Goal: Check status: Check status

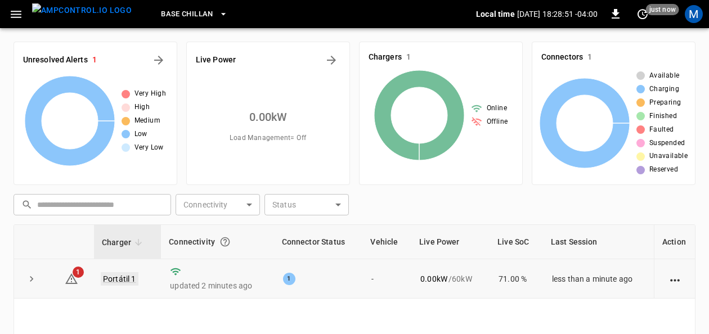
click at [122, 276] on link "Portátil 1" at bounding box center [120, 279] width 38 height 14
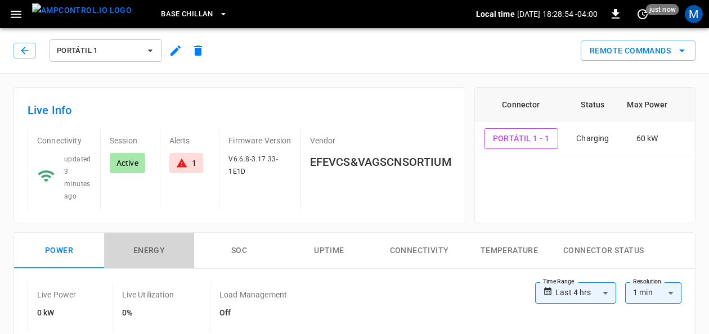
click at [160, 241] on button "Energy" at bounding box center [149, 251] width 90 height 36
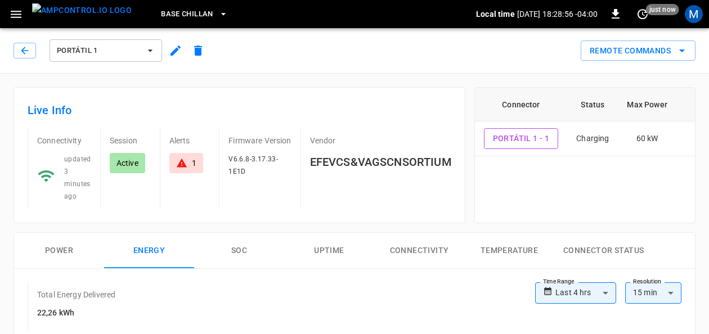
click at [231, 250] on button "SOC" at bounding box center [239, 251] width 90 height 36
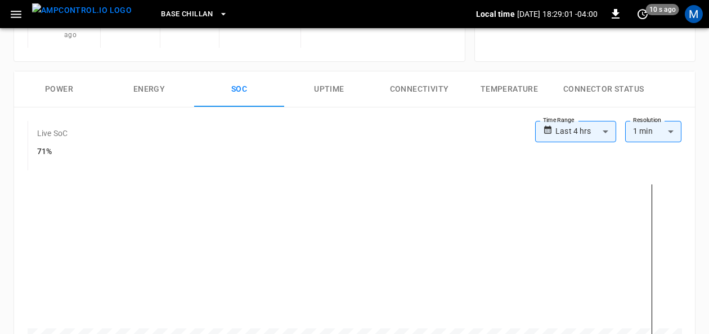
scroll to position [171, 0]
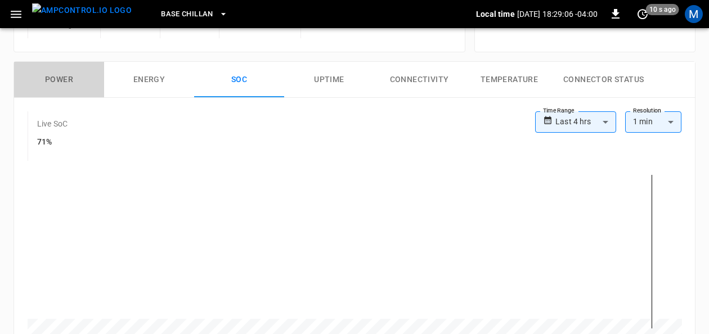
click at [72, 81] on button "Power" at bounding box center [59, 80] width 90 height 36
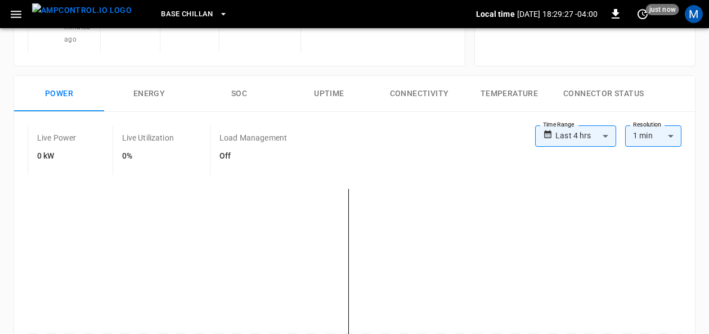
scroll to position [155, 0]
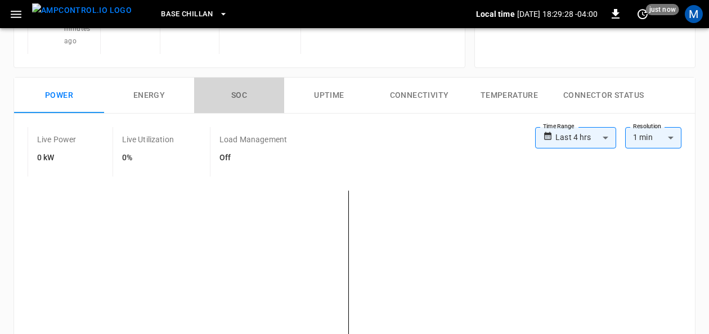
click at [233, 91] on button "SOC" at bounding box center [239, 96] width 90 height 36
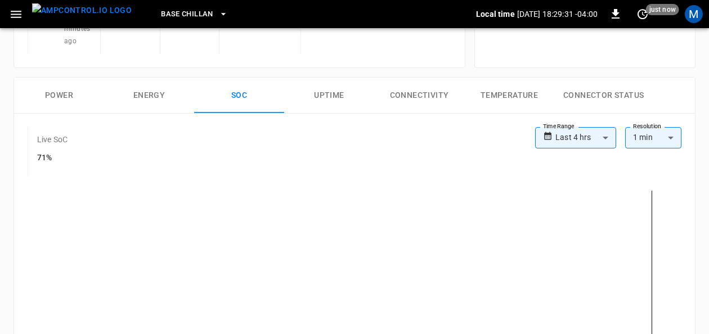
click at [62, 91] on button "Power" at bounding box center [59, 96] width 90 height 36
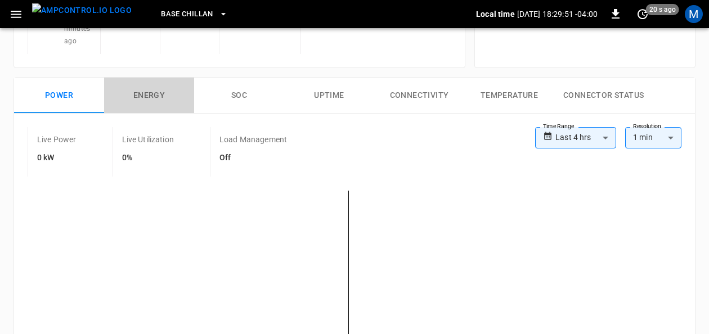
click at [161, 96] on button "Energy" at bounding box center [149, 96] width 90 height 36
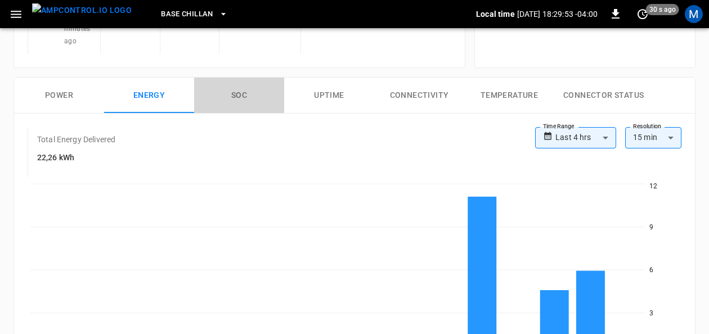
click at [230, 90] on button "SOC" at bounding box center [239, 96] width 90 height 36
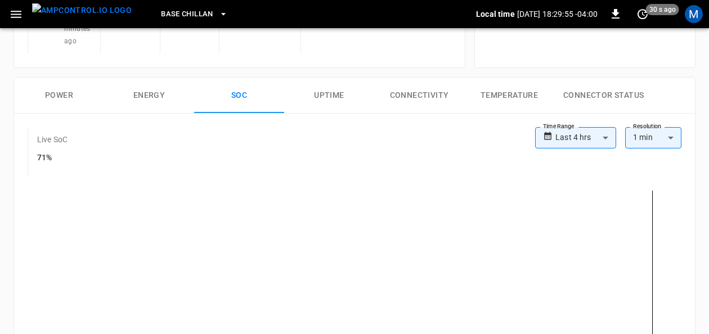
click at [321, 89] on button "Uptime" at bounding box center [329, 96] width 90 height 36
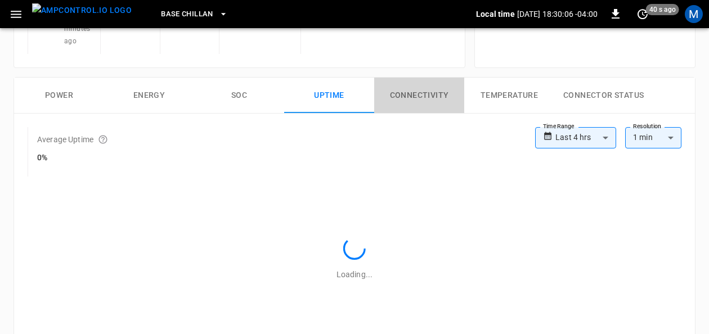
click at [417, 90] on button "Connectivity" at bounding box center [419, 96] width 90 height 36
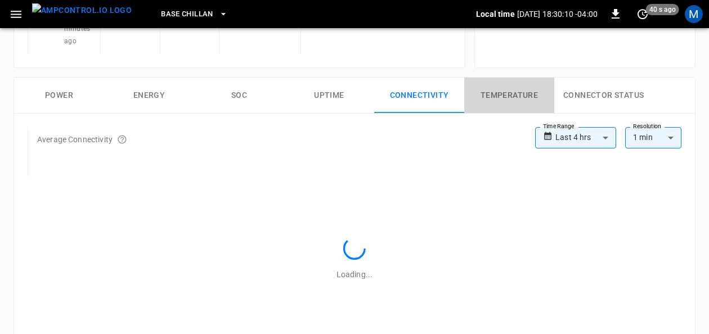
click at [508, 100] on button "Temperature" at bounding box center [509, 96] width 90 height 36
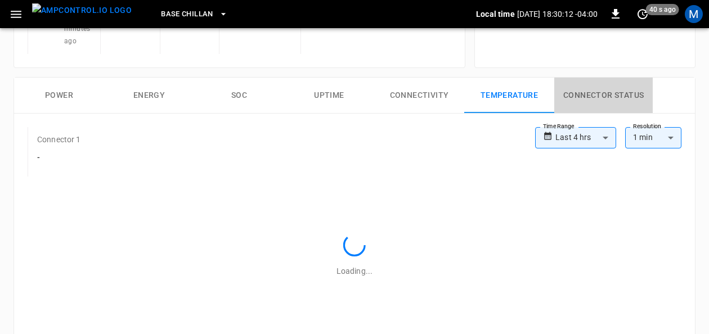
click at [606, 91] on button "Connector Status" at bounding box center [603, 96] width 98 height 36
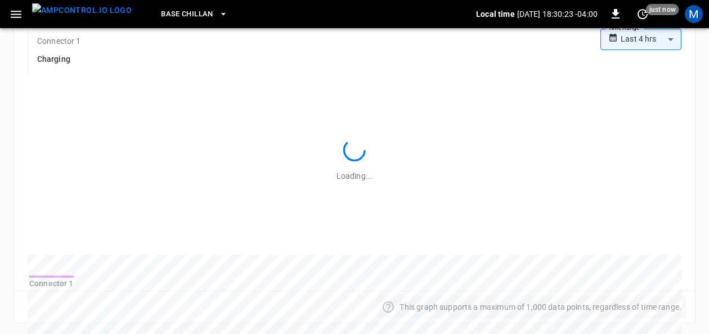
scroll to position [252, 0]
click at [705, 107] on div "**********" at bounding box center [354, 261] width 709 height 878
drag, startPoint x: 705, startPoint y: 107, endPoint x: 718, endPoint y: 60, distance: 48.9
click at [709, 60] on html "**********" at bounding box center [354, 224] width 709 height 952
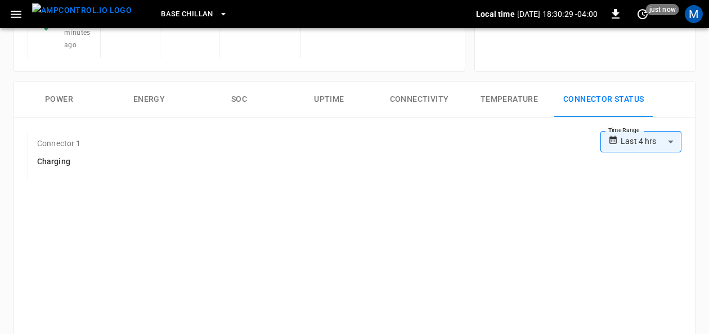
scroll to position [144, 0]
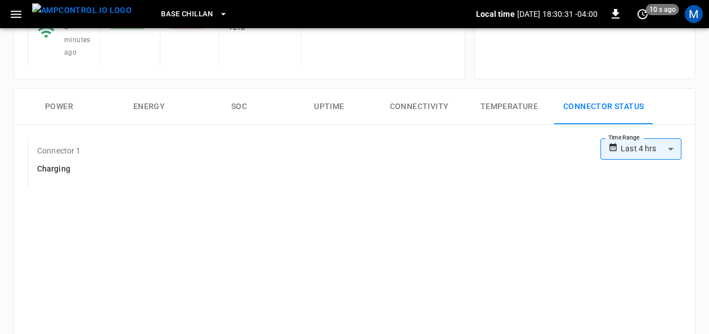
click at [525, 108] on button "Temperature" at bounding box center [509, 107] width 90 height 36
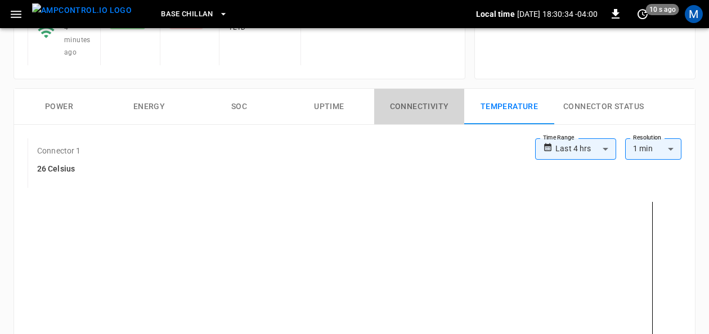
click at [425, 96] on button "Connectivity" at bounding box center [419, 107] width 90 height 36
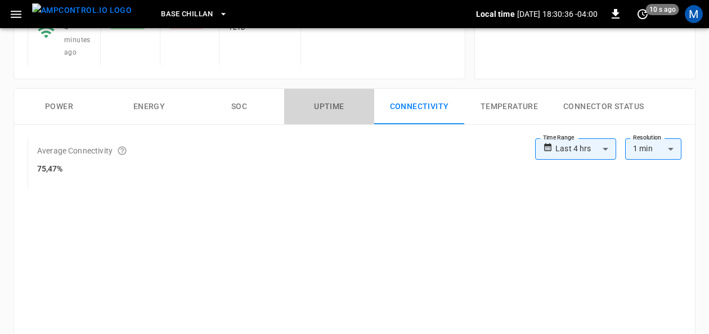
click at [340, 102] on button "Uptime" at bounding box center [329, 107] width 90 height 36
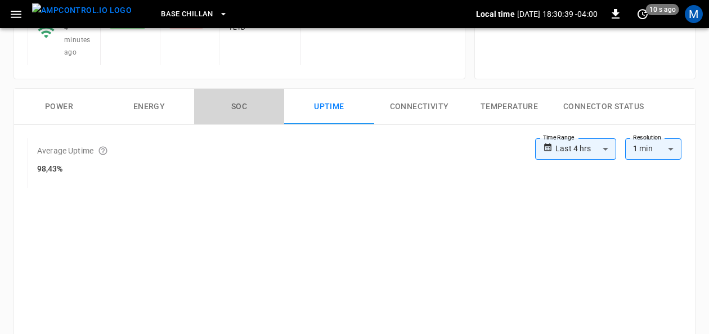
click at [242, 104] on button "SOC" at bounding box center [239, 107] width 90 height 36
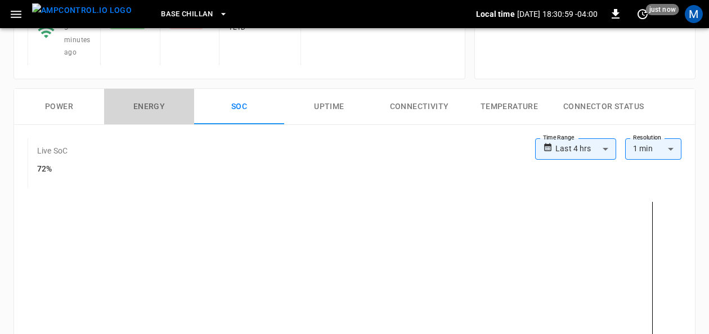
click at [162, 101] on button "Energy" at bounding box center [149, 107] width 90 height 36
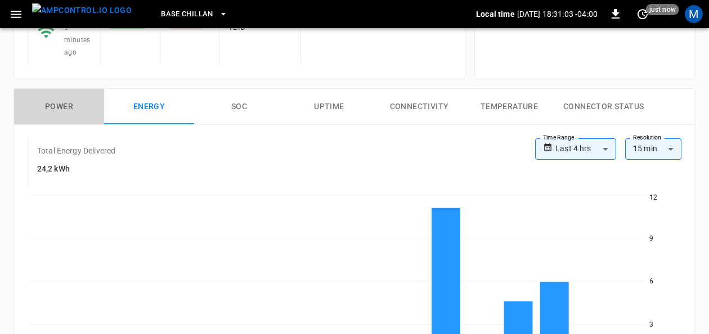
click at [55, 101] on button "Power" at bounding box center [59, 107] width 90 height 36
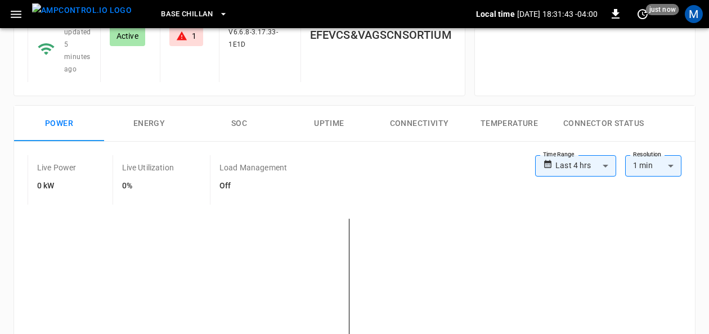
scroll to position [113, 0]
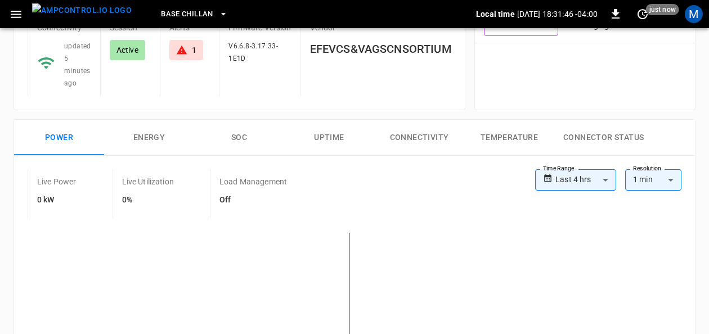
click at [237, 131] on button "SOC" at bounding box center [239, 138] width 90 height 36
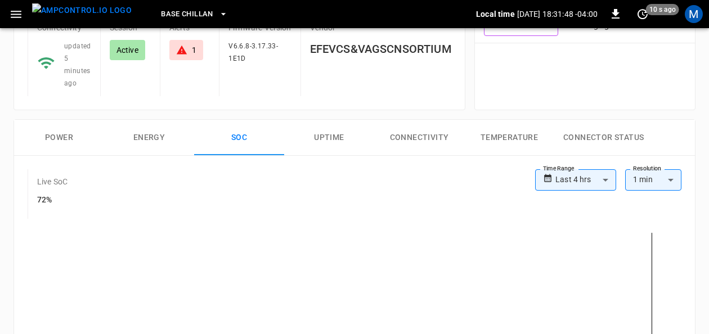
click at [181, 50] on icon at bounding box center [181, 50] width 10 height 9
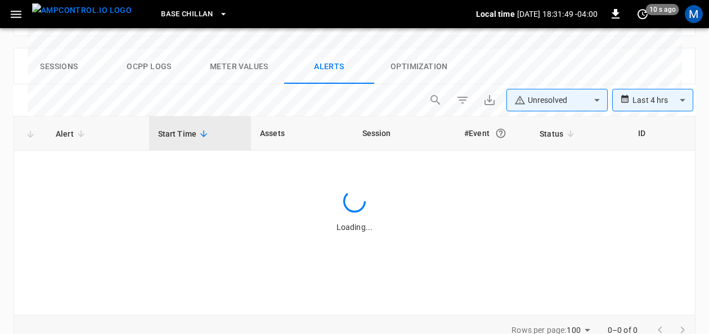
scroll to position [559, 0]
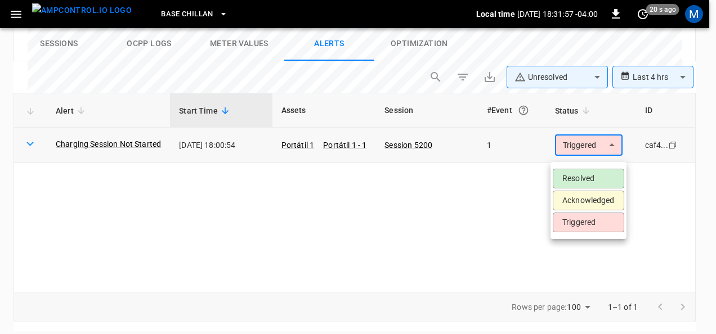
click at [596, 176] on li "Resolved" at bounding box center [588, 179] width 71 height 20
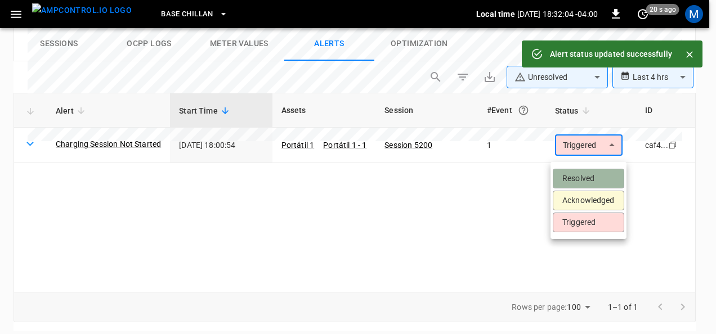
click at [597, 173] on li "Resolved" at bounding box center [588, 179] width 71 height 20
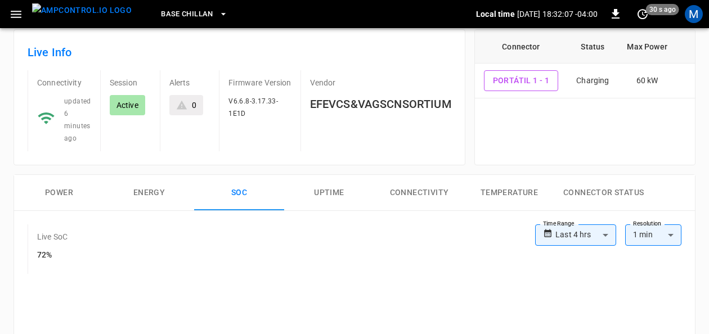
scroll to position [25, 0]
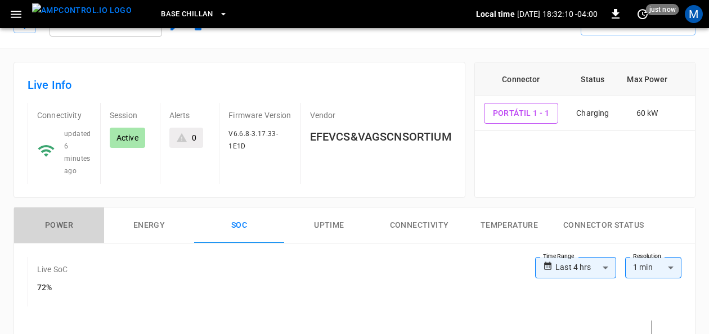
click at [55, 225] on button "Power" at bounding box center [59, 226] width 90 height 36
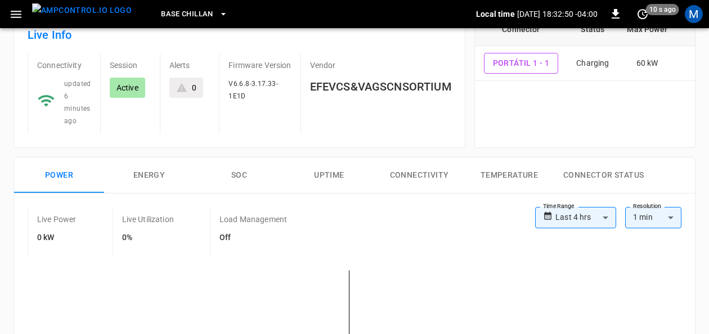
scroll to position [77, 0]
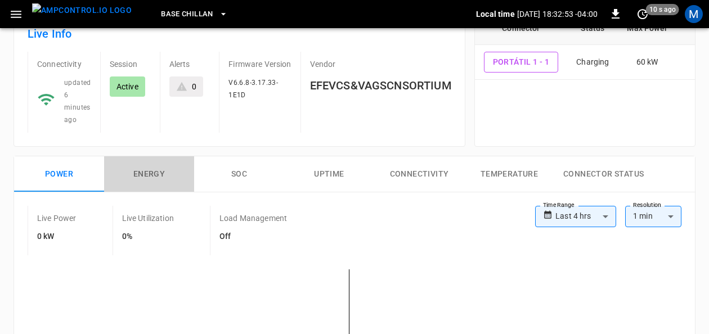
click at [138, 173] on button "Energy" at bounding box center [149, 174] width 90 height 36
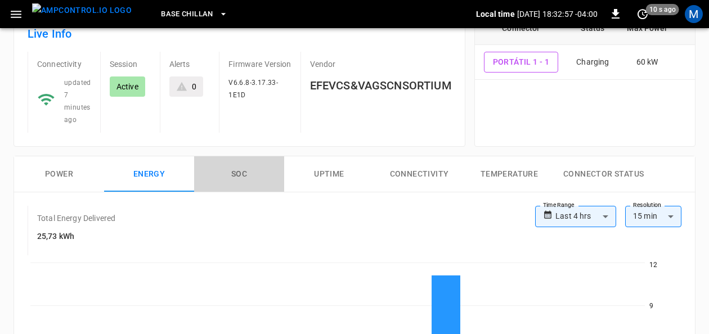
click at [245, 176] on button "SOC" at bounding box center [239, 174] width 90 height 36
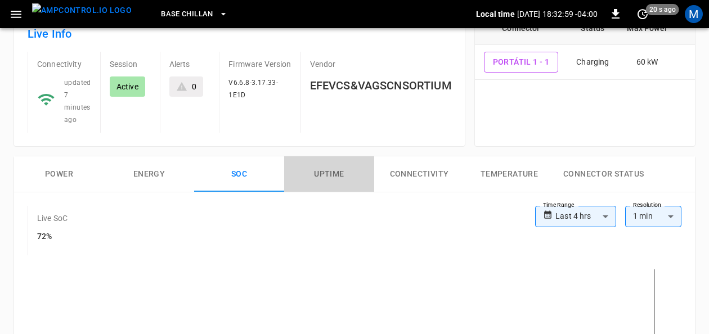
click at [320, 176] on button "Uptime" at bounding box center [329, 174] width 90 height 36
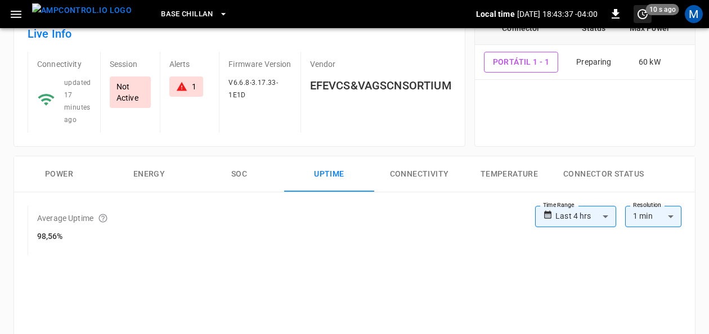
click at [642, 14] on icon "set refresh interval" at bounding box center [643, 14] width 14 height 14
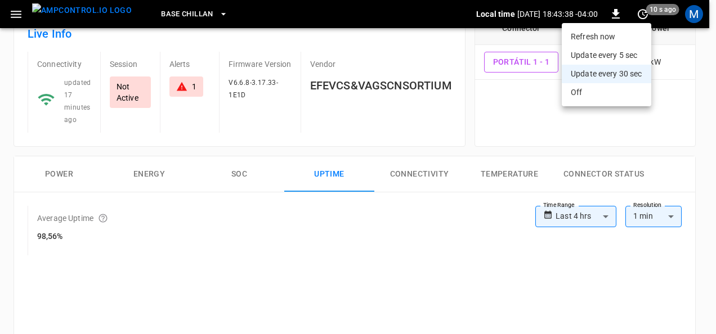
click at [637, 37] on li "Refresh now" at bounding box center [606, 37] width 89 height 19
click at [697, 70] on div at bounding box center [358, 167] width 716 height 334
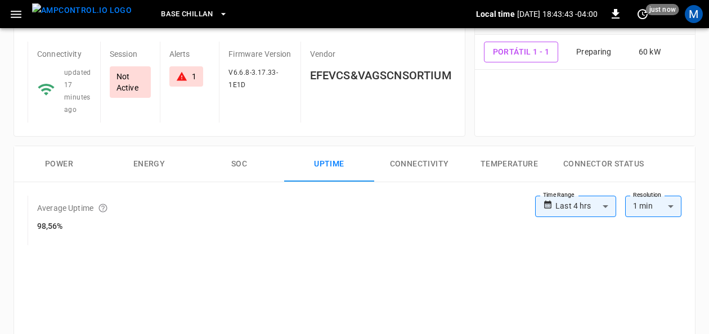
scroll to position [88, 0]
click at [60, 153] on button "Power" at bounding box center [59, 163] width 90 height 36
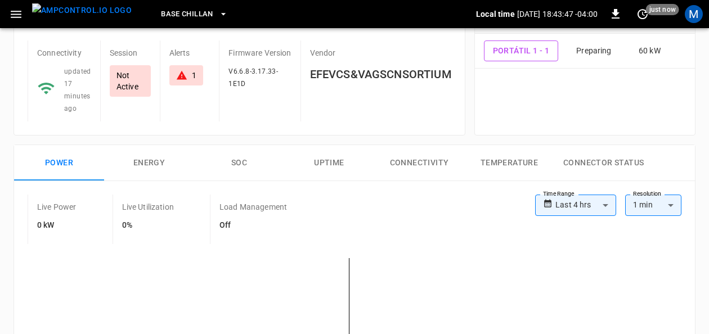
click at [256, 152] on button "SOC" at bounding box center [239, 163] width 90 height 36
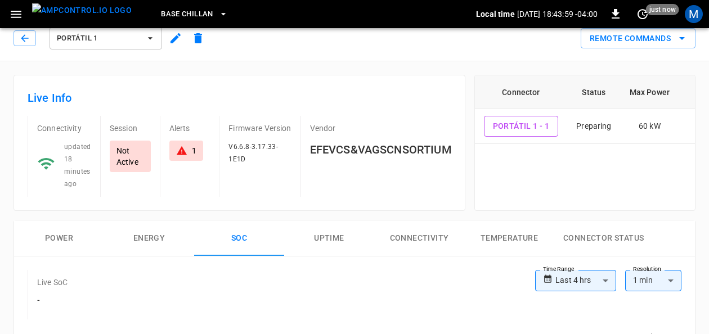
scroll to position [13, 0]
click at [62, 232] on button "Power" at bounding box center [59, 238] width 90 height 36
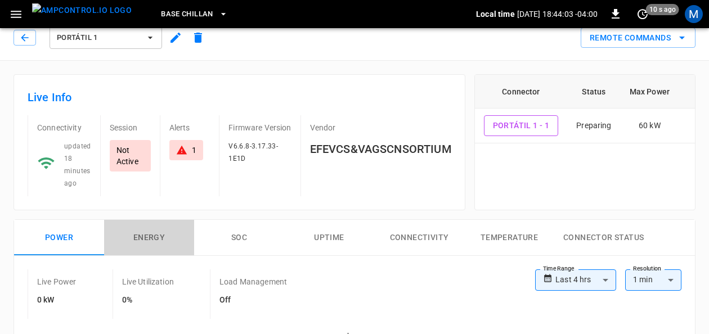
click at [146, 236] on button "Energy" at bounding box center [149, 238] width 90 height 36
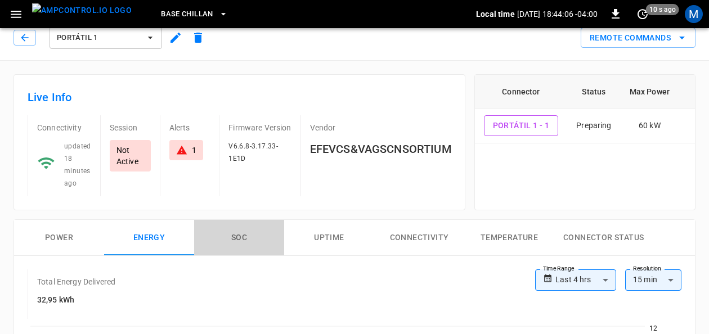
click at [243, 237] on button "SOC" at bounding box center [239, 238] width 90 height 36
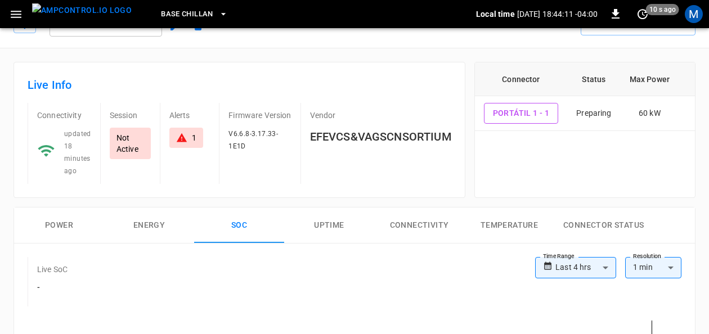
scroll to position [0, 0]
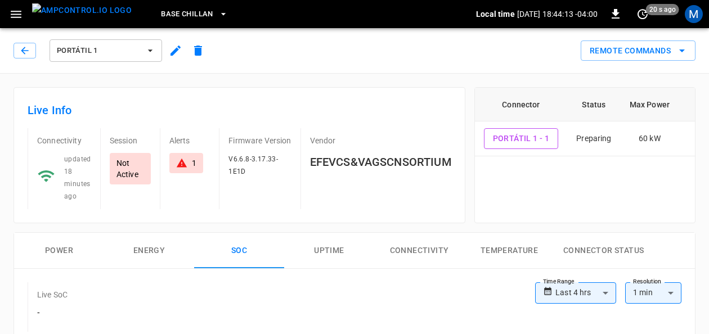
click at [64, 245] on button "Power" at bounding box center [59, 251] width 90 height 36
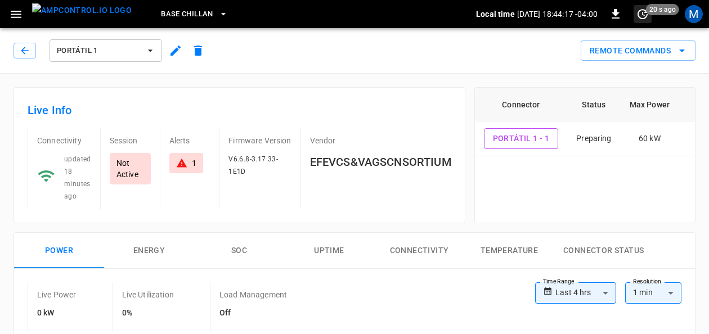
click at [644, 16] on icon "set refresh interval" at bounding box center [643, 14] width 14 height 14
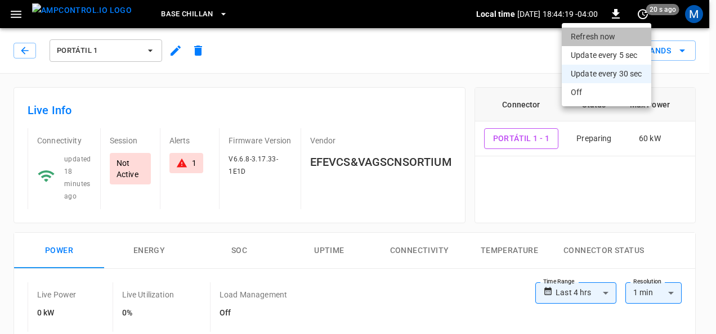
click at [626, 33] on li "Refresh now" at bounding box center [606, 37] width 89 height 19
click at [702, 98] on div at bounding box center [358, 167] width 716 height 334
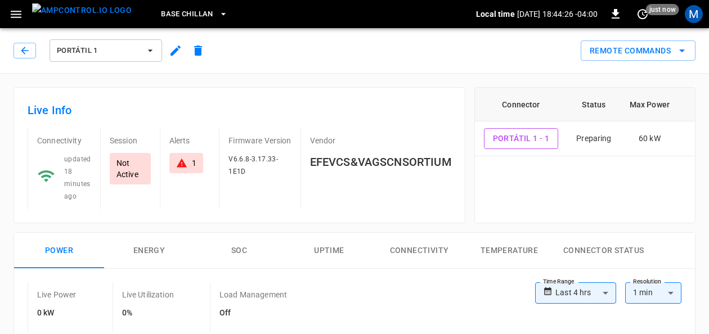
click at [161, 241] on button "Energy" at bounding box center [149, 251] width 90 height 36
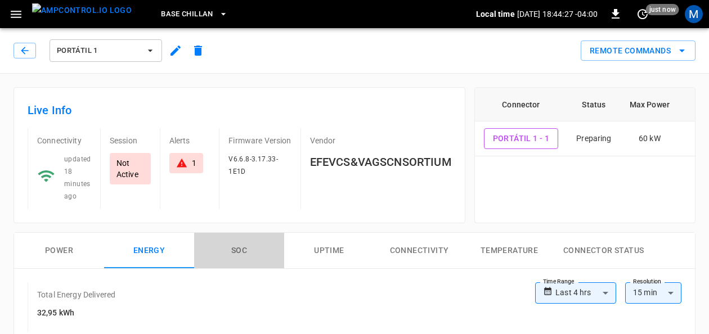
click at [240, 247] on button "SOC" at bounding box center [239, 251] width 90 height 36
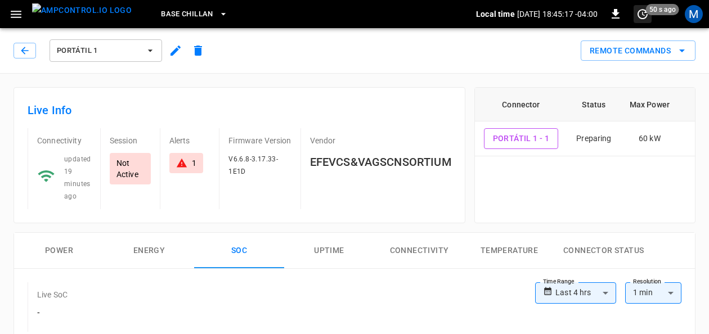
click at [647, 14] on span "50 s ago" at bounding box center [662, 9] width 33 height 11
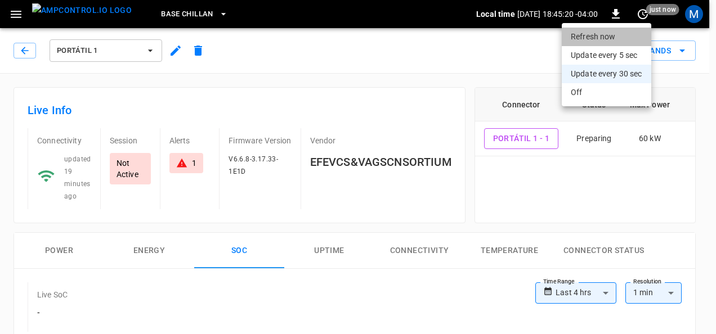
click at [621, 35] on li "Refresh now" at bounding box center [606, 37] width 89 height 19
click at [449, 47] on div at bounding box center [358, 167] width 716 height 334
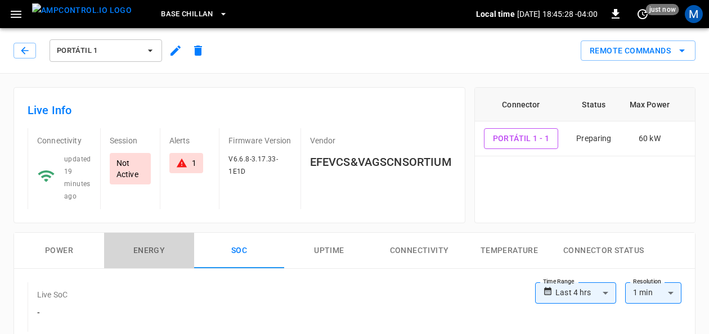
click at [152, 242] on button "Energy" at bounding box center [149, 251] width 90 height 36
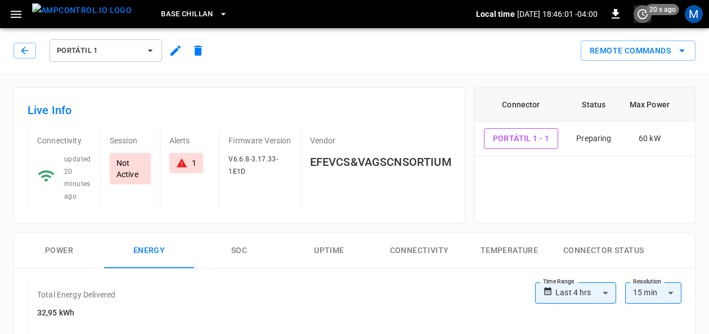
click at [639, 12] on icon "set refresh interval" at bounding box center [643, 14] width 14 height 14
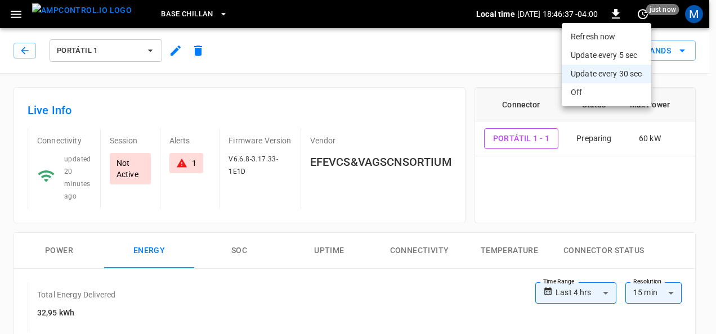
click at [70, 249] on div at bounding box center [358, 167] width 716 height 334
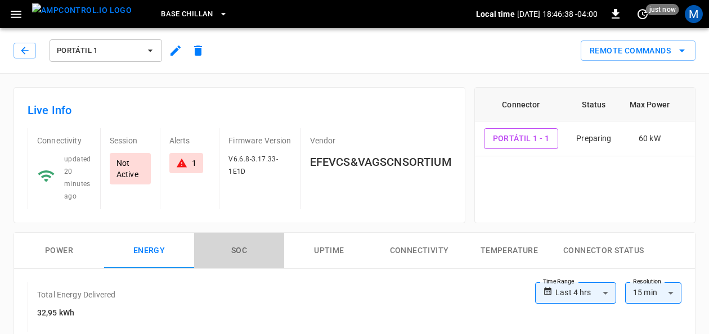
click at [236, 254] on button "SOC" at bounding box center [239, 251] width 90 height 36
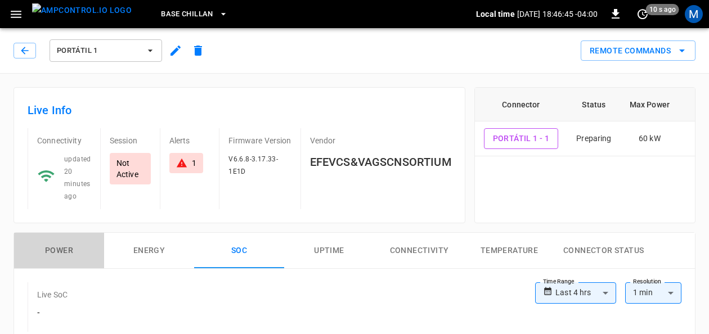
click at [70, 252] on button "Power" at bounding box center [59, 251] width 90 height 36
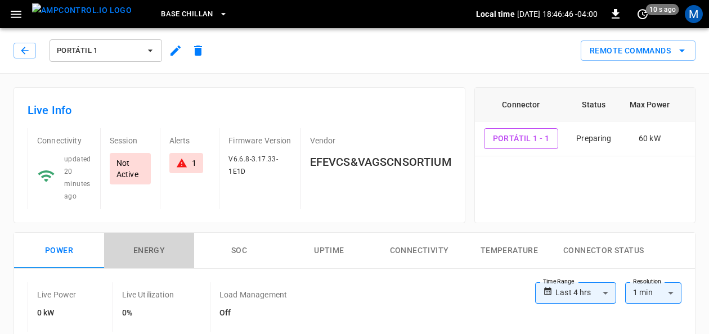
click at [170, 249] on button "Energy" at bounding box center [149, 251] width 90 height 36
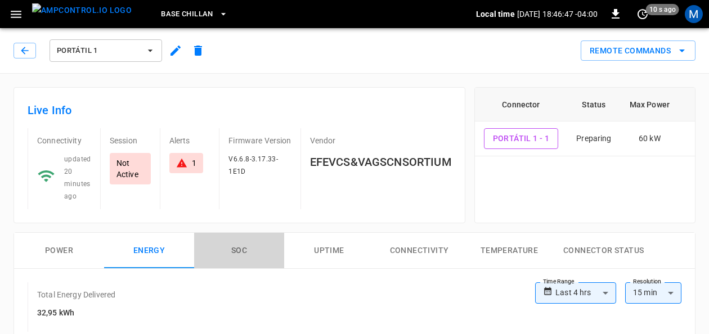
click at [222, 245] on button "SOC" at bounding box center [239, 251] width 90 height 36
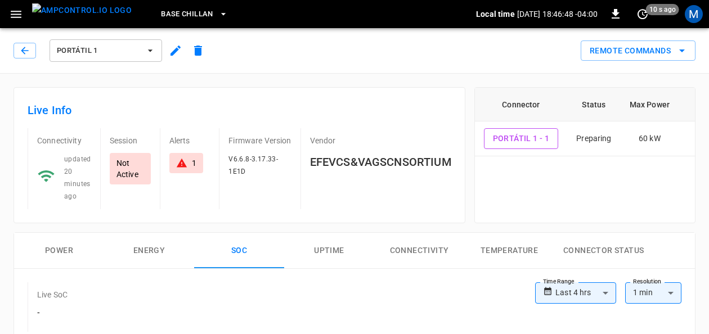
click at [165, 245] on button "Energy" at bounding box center [149, 251] width 90 height 36
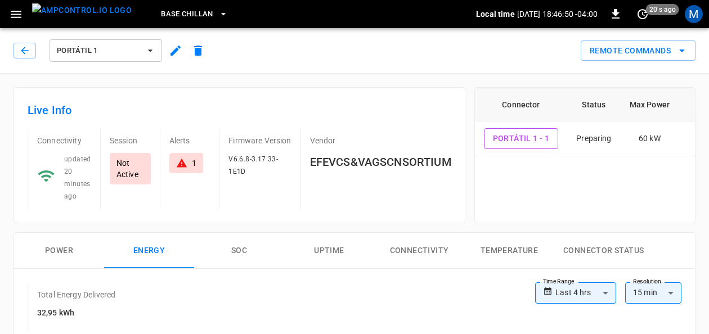
click at [57, 247] on button "Power" at bounding box center [59, 251] width 90 height 36
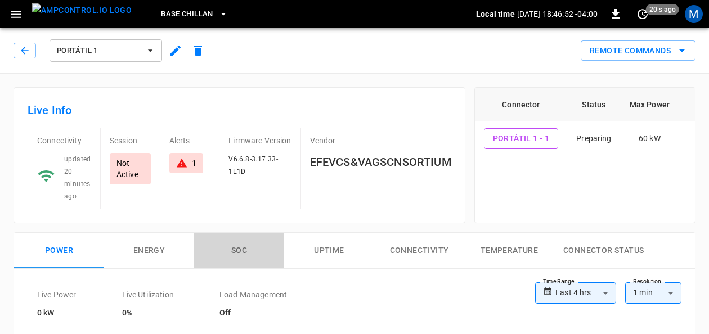
click at [236, 247] on button "SOC" at bounding box center [239, 251] width 90 height 36
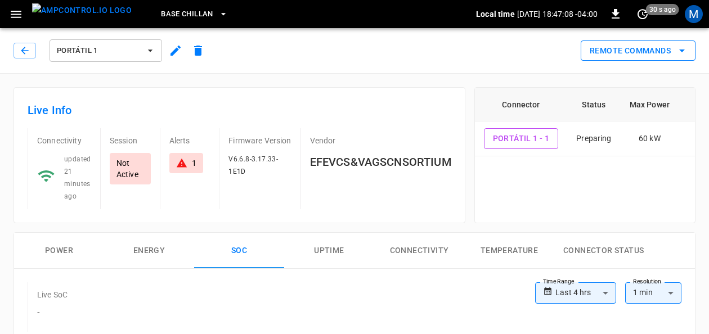
click at [687, 48] on icon "remote commands options" at bounding box center [682, 51] width 14 height 14
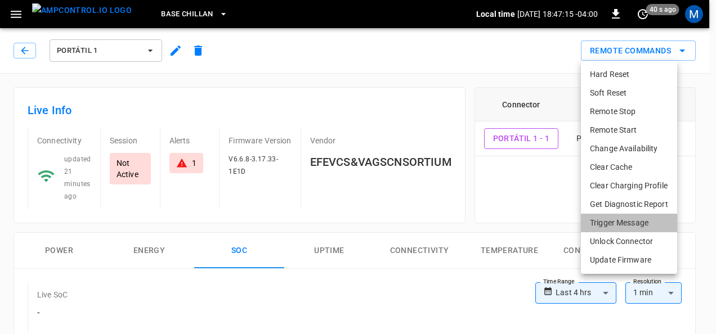
click at [631, 214] on li "Trigger Message" at bounding box center [629, 223] width 96 height 19
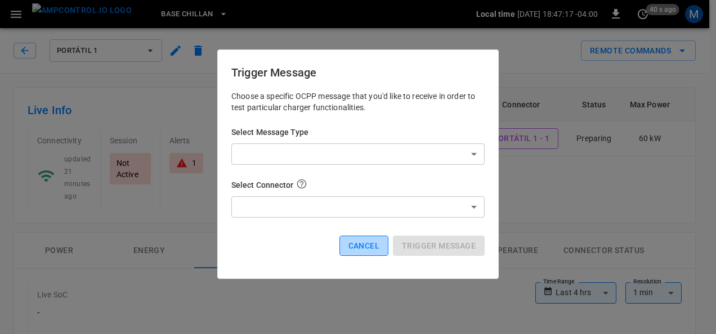
click at [371, 249] on button "Cancel" at bounding box center [363, 246] width 49 height 21
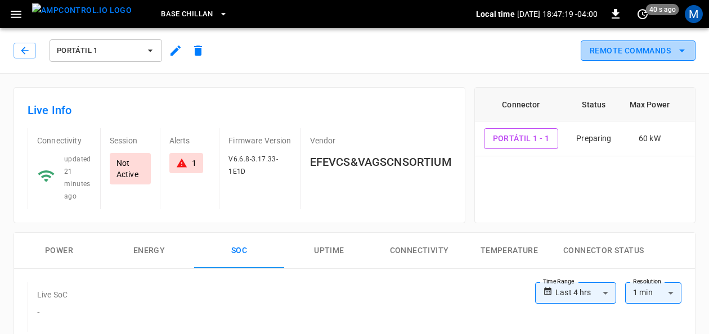
click at [684, 48] on icon "remote commands options" at bounding box center [682, 51] width 14 height 14
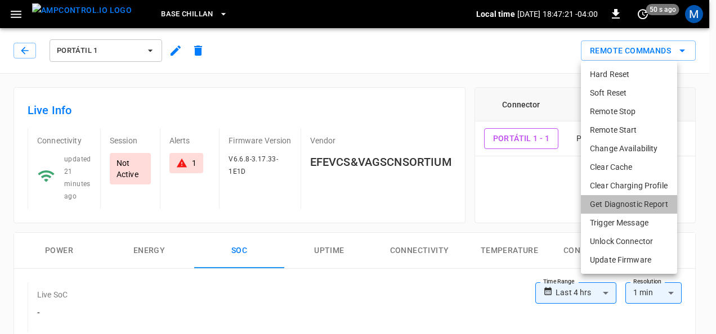
click at [622, 201] on li "Get Diagnostic Report" at bounding box center [629, 204] width 96 height 19
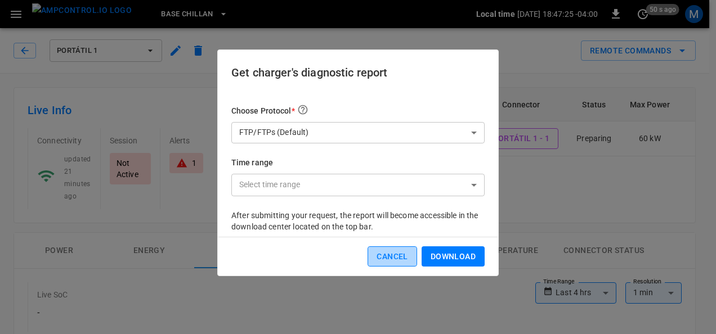
click at [397, 248] on button "Cancel" at bounding box center [392, 257] width 49 height 21
